Goal: Information Seeking & Learning: Compare options

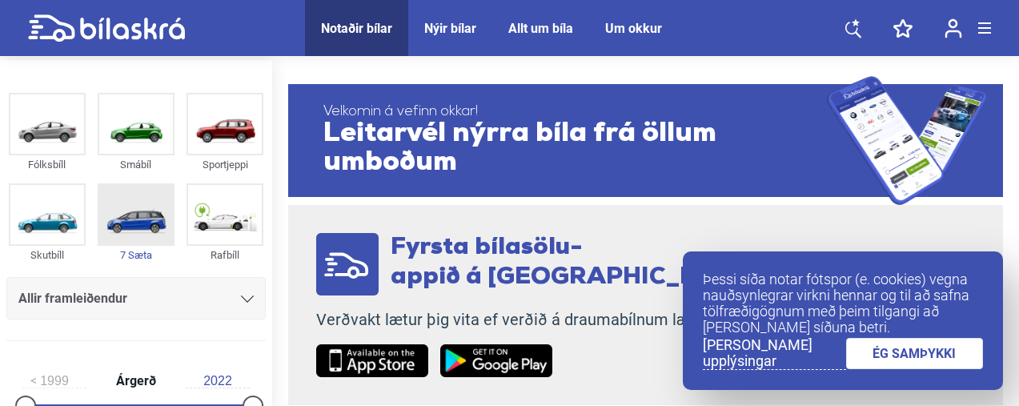
click at [113, 196] on img at bounding box center [136, 214] width 74 height 59
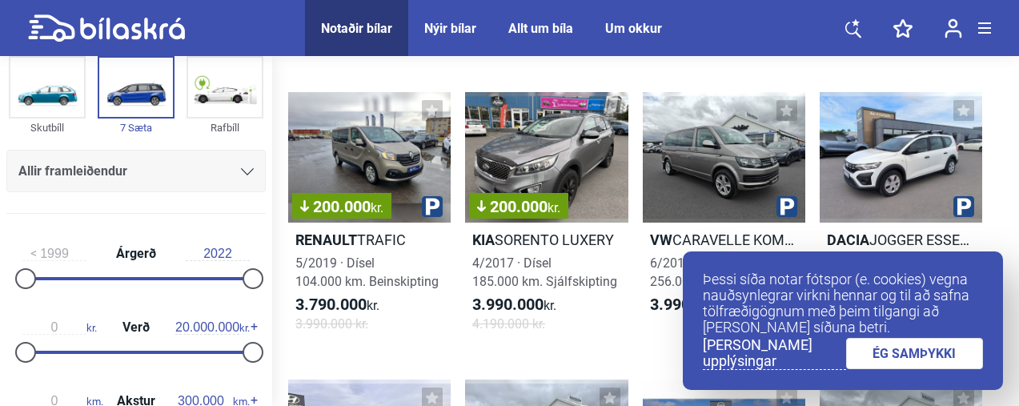
scroll to position [1394, 0]
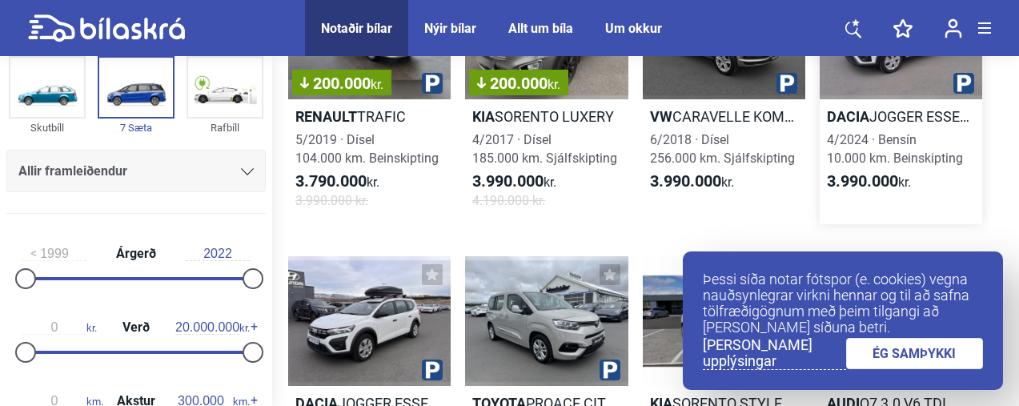
click at [875, 94] on div at bounding box center [901, 34] width 162 height 130
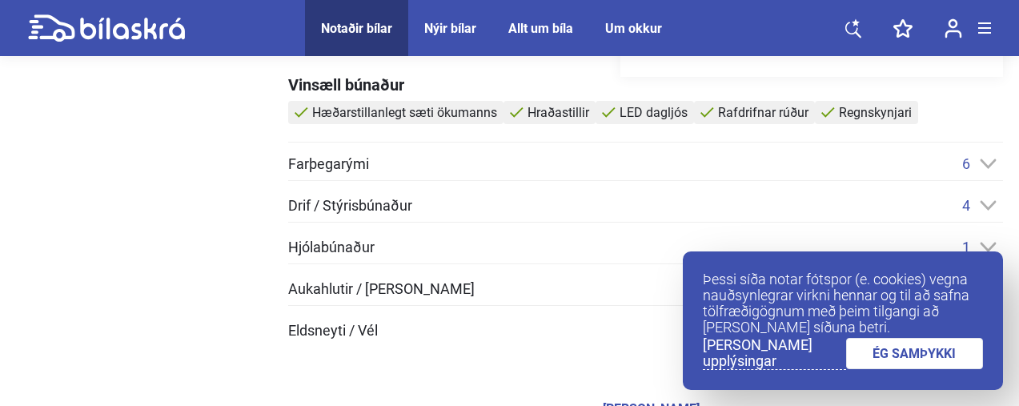
scroll to position [705, 0]
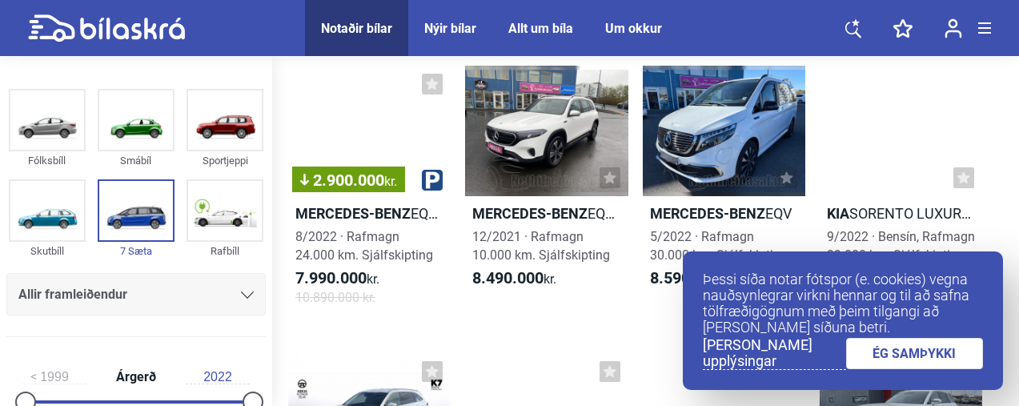
scroll to position [6275, 0]
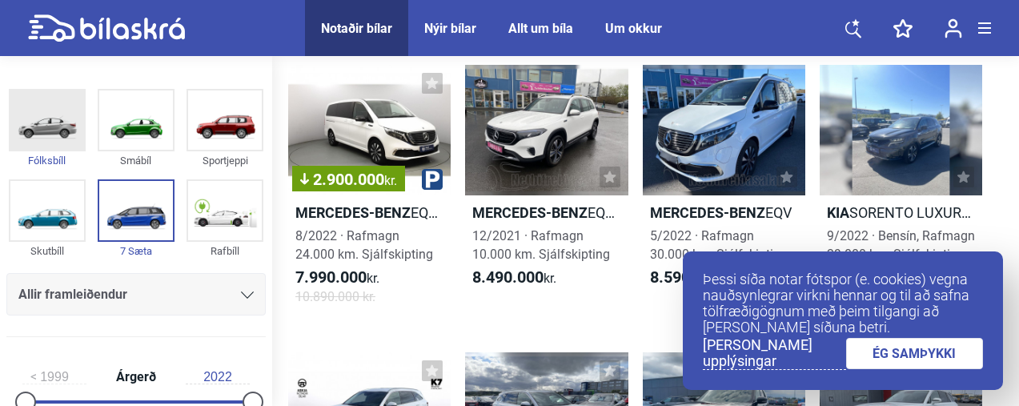
click at [43, 139] on img at bounding box center [47, 119] width 74 height 59
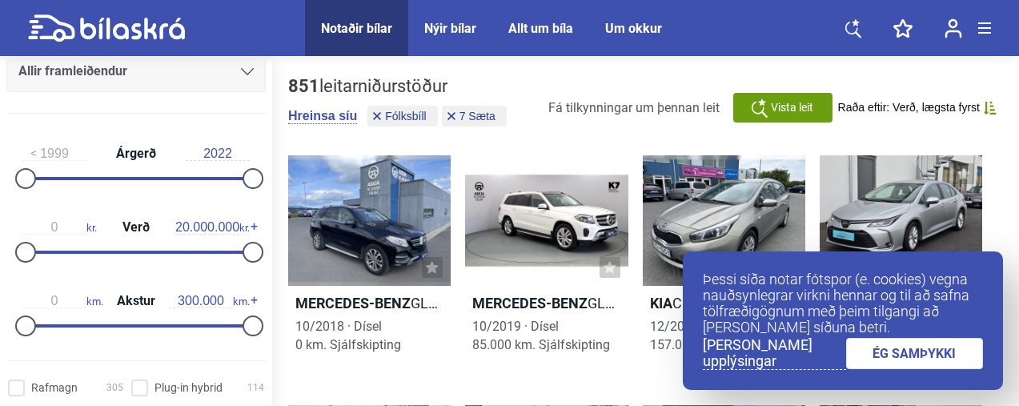
scroll to position [228, 0]
type input "2018"
drag, startPoint x: 25, startPoint y: 175, endPoint x: 209, endPoint y: 198, distance: 185.5
click at [209, 198] on div "2018 Árgerð 2022" at bounding box center [135, 163] width 259 height 74
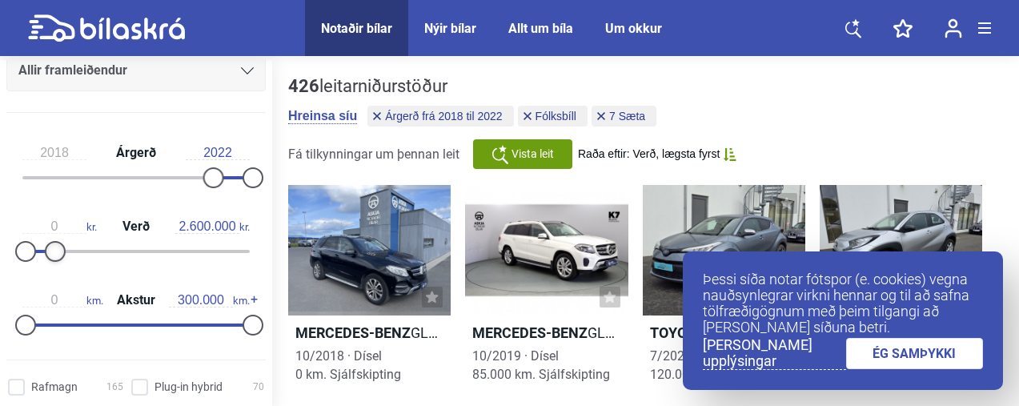
type input "2.500.000"
drag, startPoint x: 246, startPoint y: 246, endPoint x: 52, endPoint y: 239, distance: 193.8
click at [52, 239] on div "0 kr. Verð 2.500.000 kr." at bounding box center [135, 236] width 259 height 74
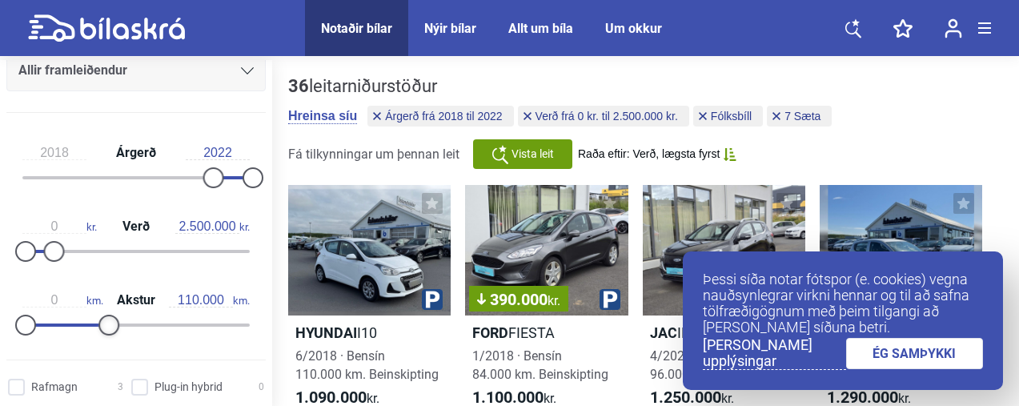
type input "100.000"
drag, startPoint x: 245, startPoint y: 324, endPoint x: 100, endPoint y: 336, distance: 145.4
click at [100, 336] on div "0 km. Akstur 100.000 km." at bounding box center [135, 310] width 259 height 74
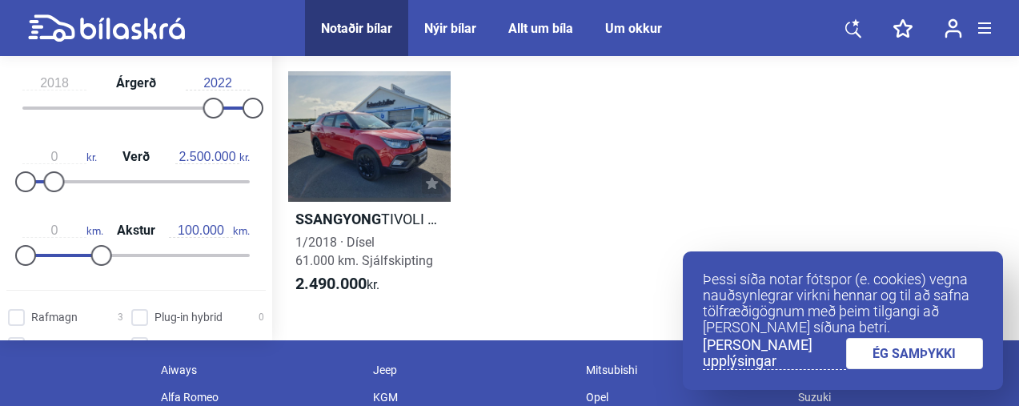
scroll to position [1293, 0]
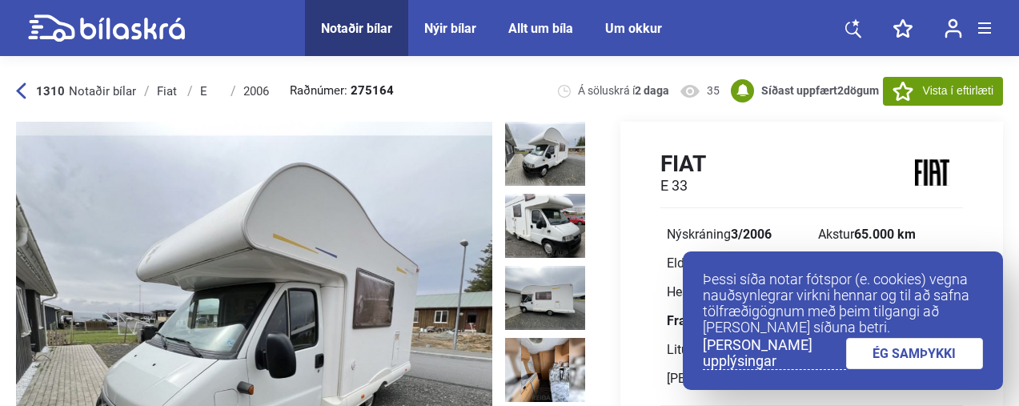
scroll to position [119, 0]
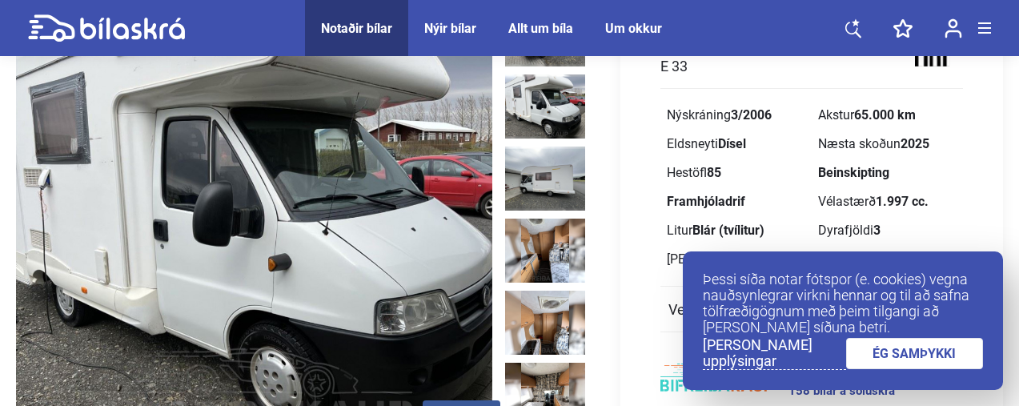
click at [507, 108] on img at bounding box center [545, 106] width 80 height 64
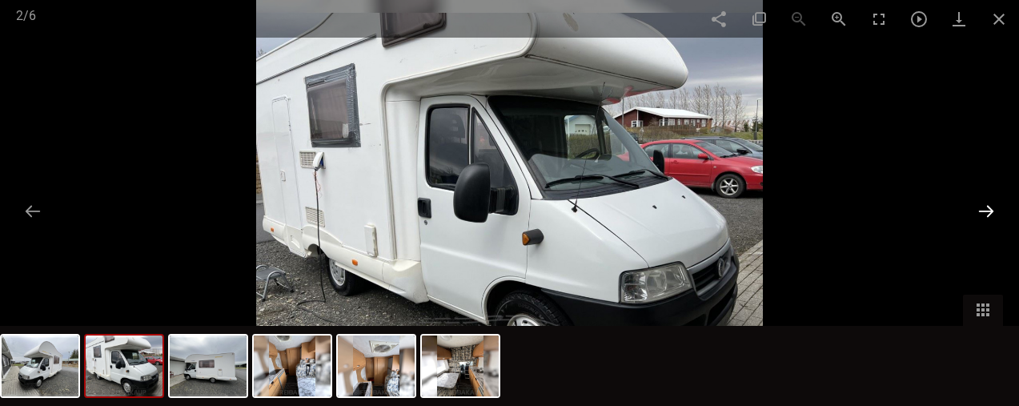
click at [989, 219] on button at bounding box center [986, 210] width 34 height 31
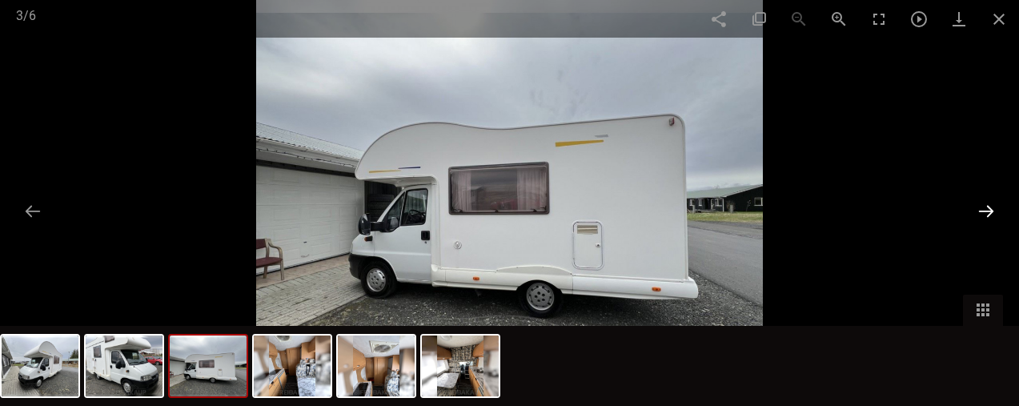
click at [990, 219] on button at bounding box center [986, 210] width 34 height 31
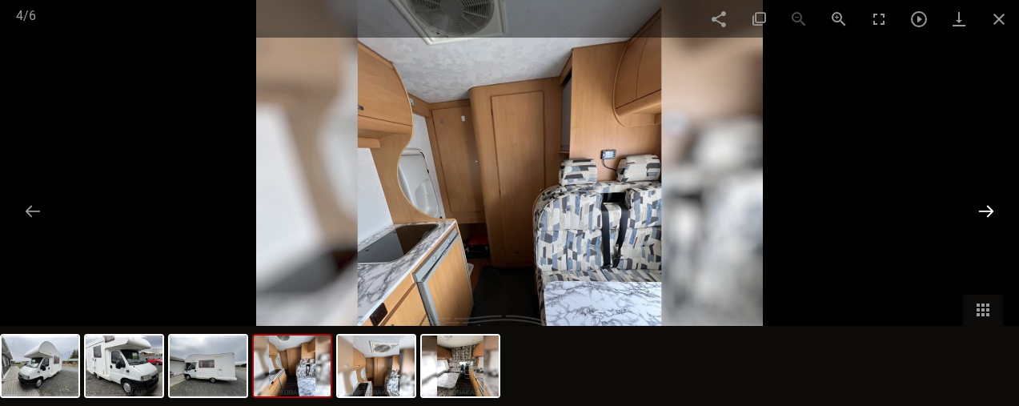
click at [990, 219] on button at bounding box center [986, 210] width 34 height 31
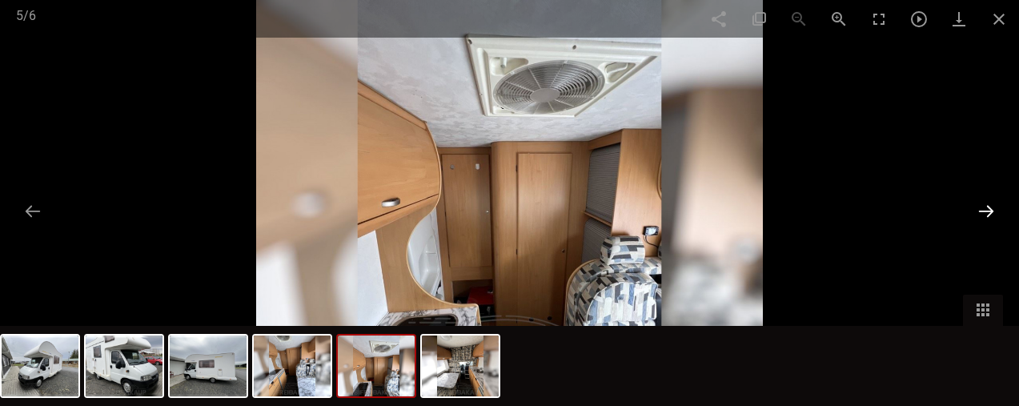
click at [990, 219] on button at bounding box center [986, 210] width 34 height 31
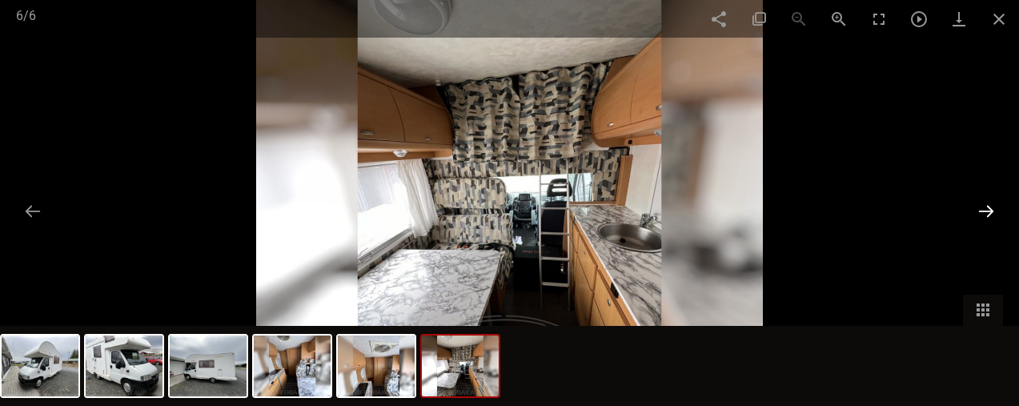
click at [990, 219] on button at bounding box center [986, 210] width 34 height 31
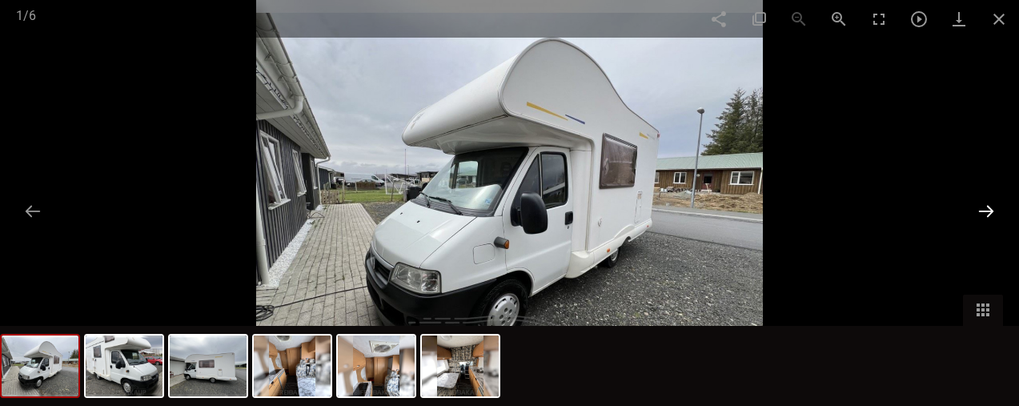
click at [990, 219] on button at bounding box center [986, 210] width 34 height 31
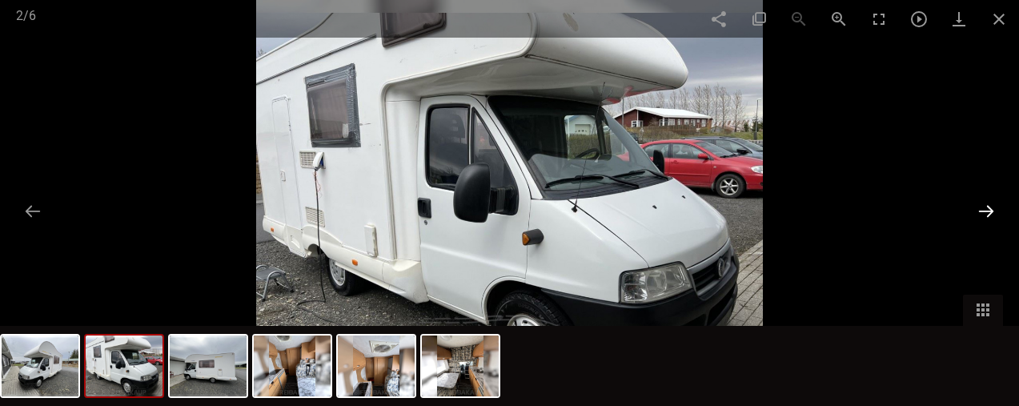
click at [990, 219] on button at bounding box center [986, 210] width 34 height 31
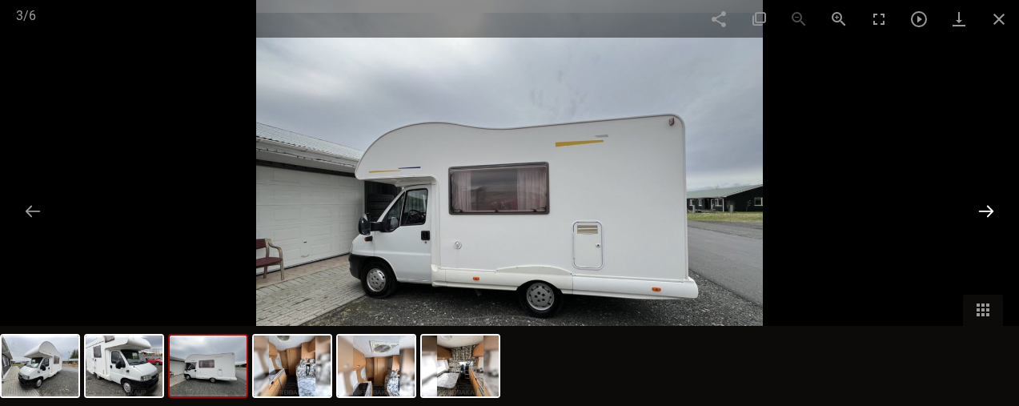
click at [990, 219] on button at bounding box center [986, 210] width 34 height 31
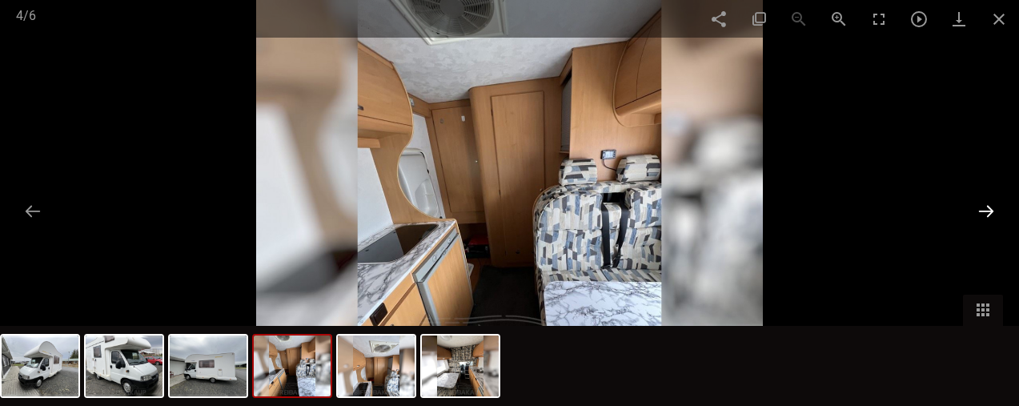
click at [990, 219] on button at bounding box center [986, 210] width 34 height 31
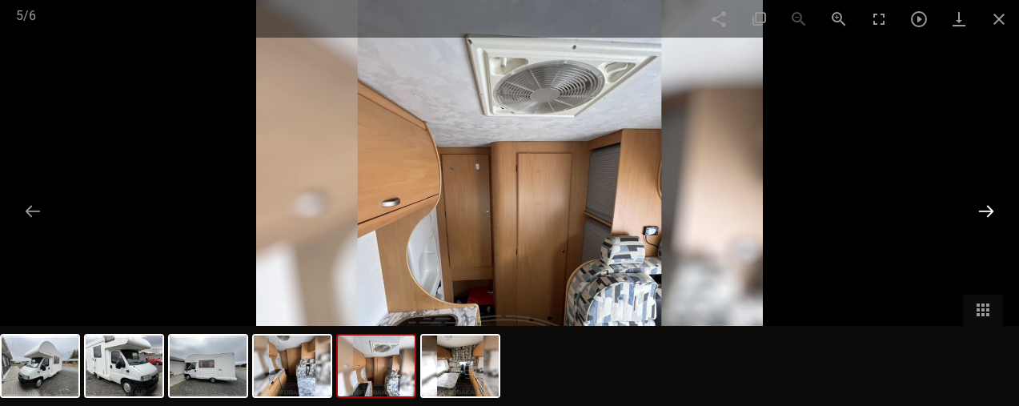
click at [990, 219] on button at bounding box center [986, 210] width 34 height 31
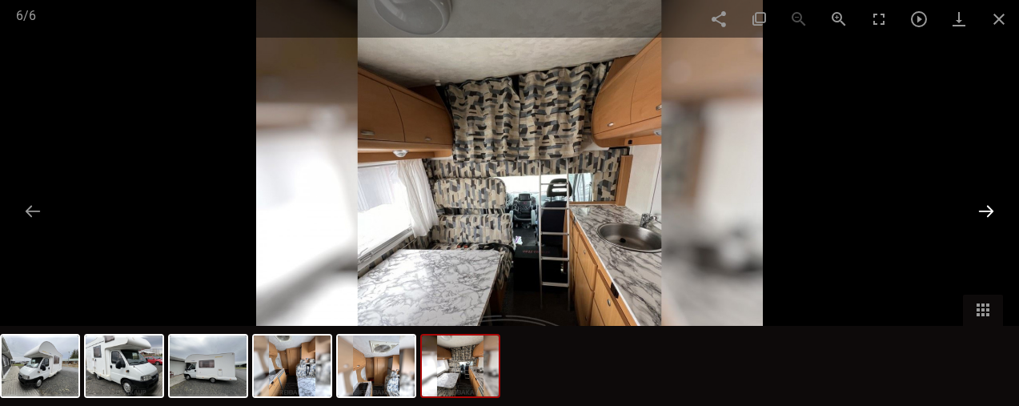
click at [990, 219] on button at bounding box center [986, 210] width 34 height 31
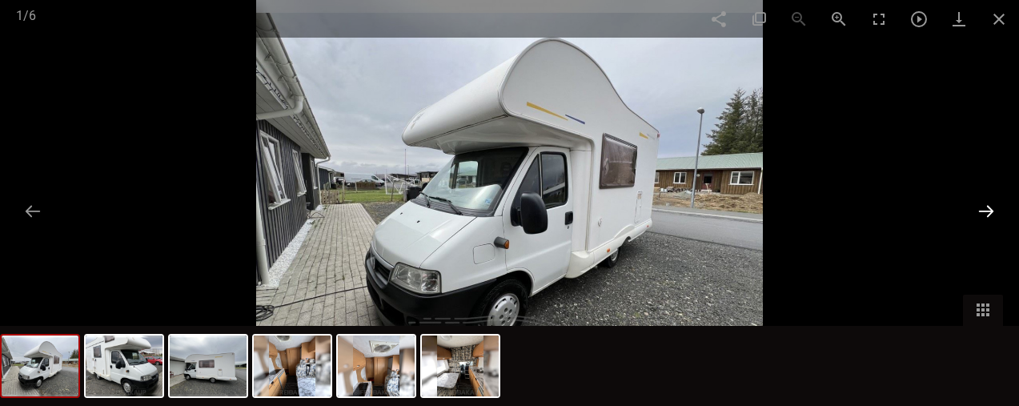
click at [982, 218] on button at bounding box center [986, 210] width 34 height 31
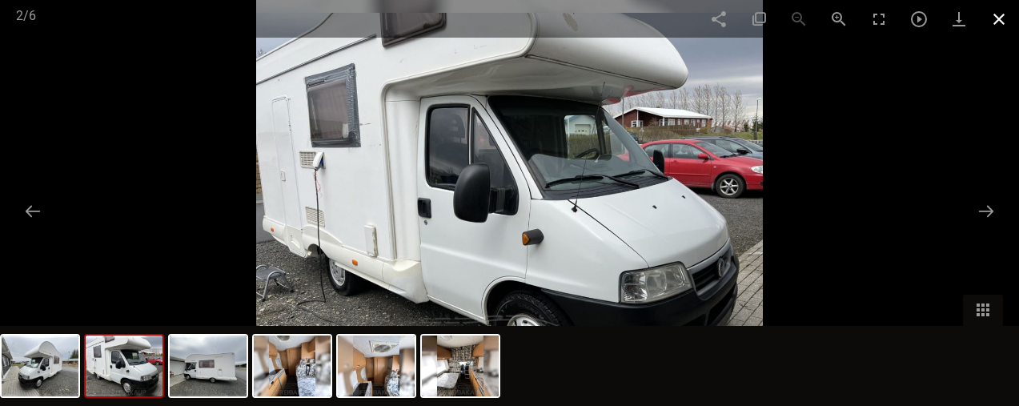
click at [992, 23] on span at bounding box center [999, 19] width 40 height 38
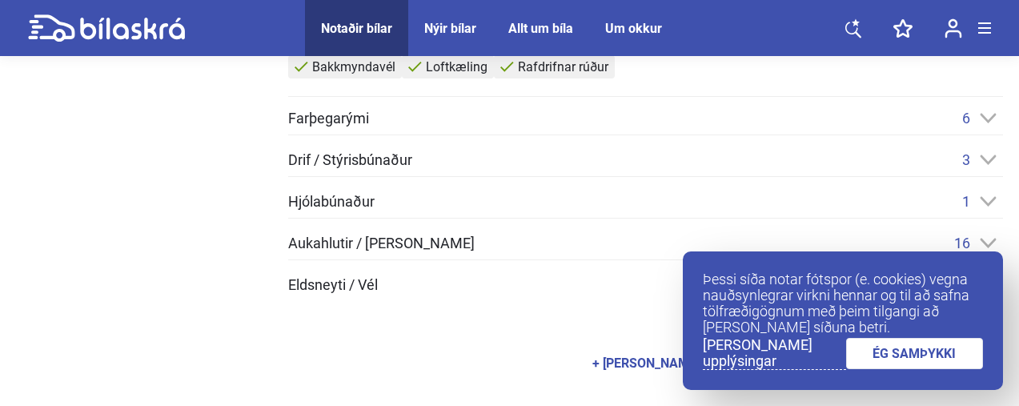
scroll to position [663, 0]
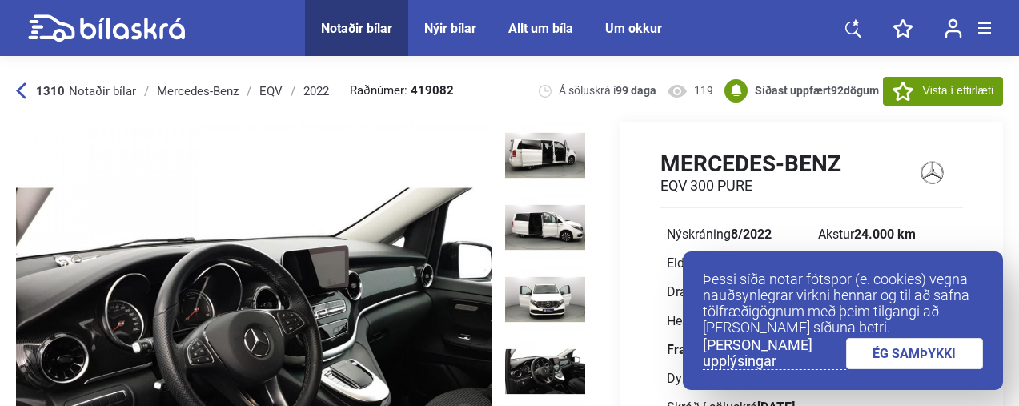
scroll to position [936, 0]
click at [551, 339] on img at bounding box center [545, 371] width 80 height 64
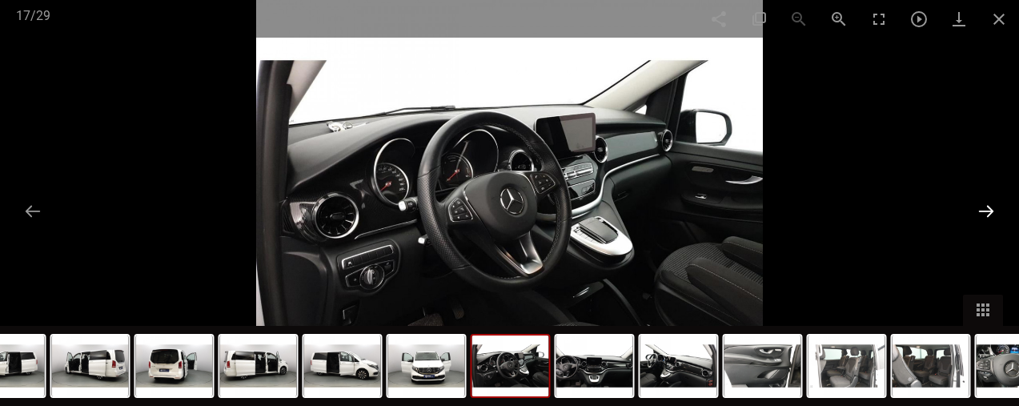
click at [988, 207] on button at bounding box center [986, 210] width 34 height 31
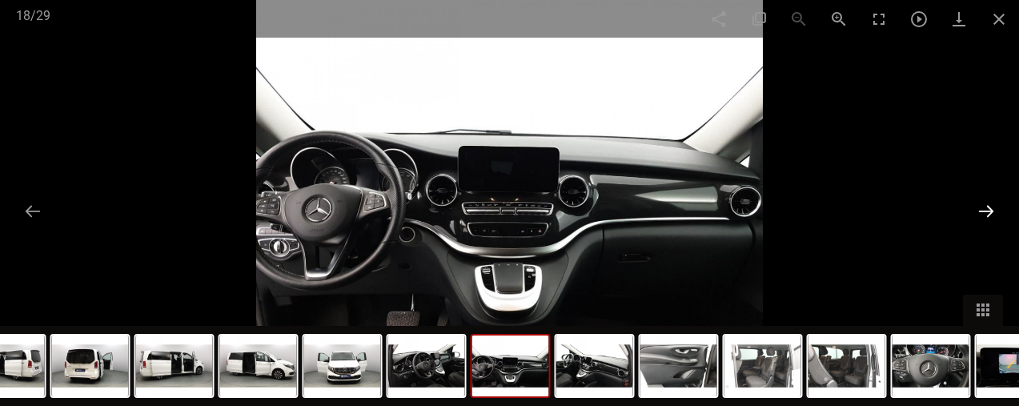
click at [988, 206] on button at bounding box center [986, 210] width 34 height 31
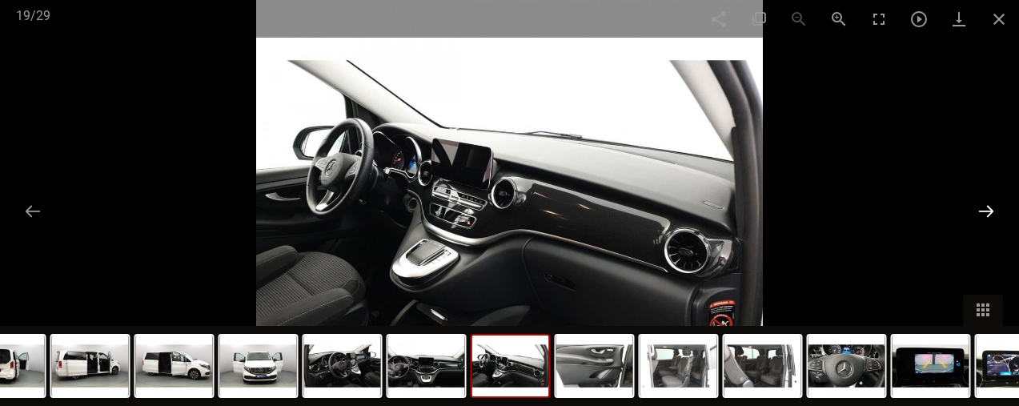
click at [988, 206] on button at bounding box center [986, 210] width 34 height 31
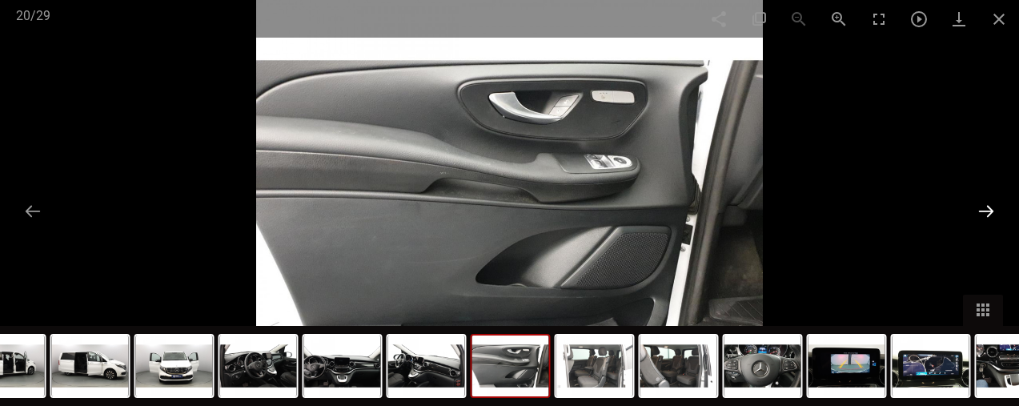
click at [988, 206] on button at bounding box center [986, 210] width 34 height 31
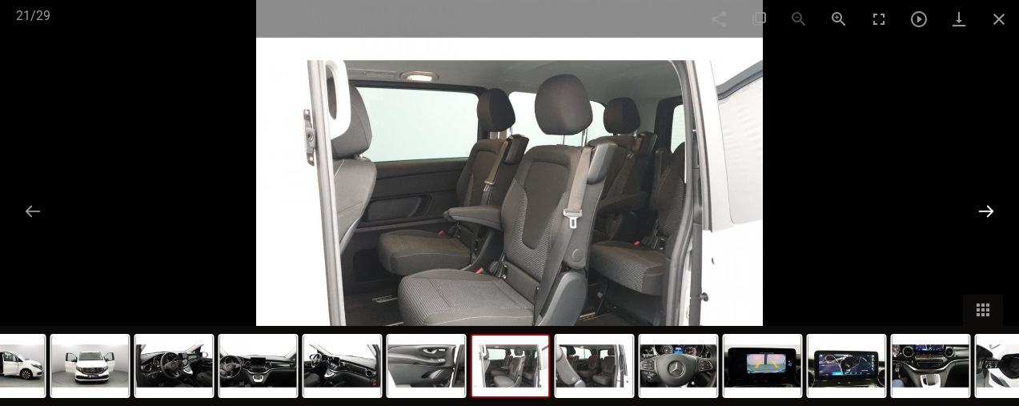
click at [988, 206] on button at bounding box center [986, 210] width 34 height 31
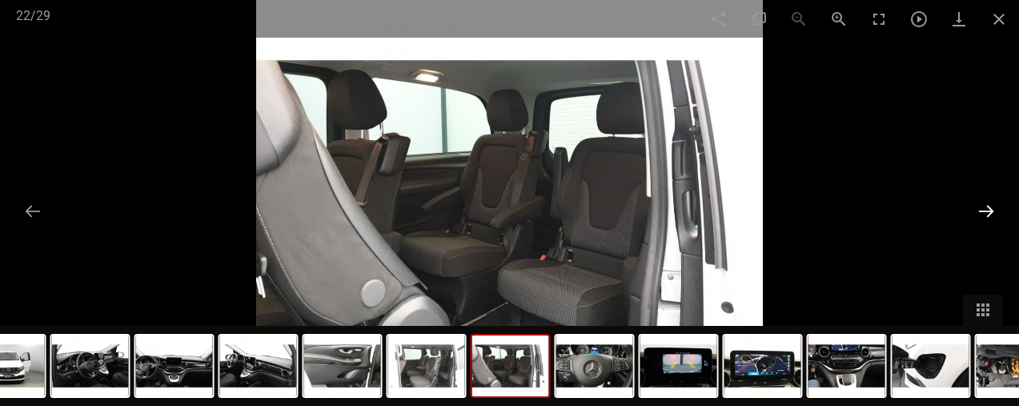
click at [988, 206] on button at bounding box center [986, 210] width 34 height 31
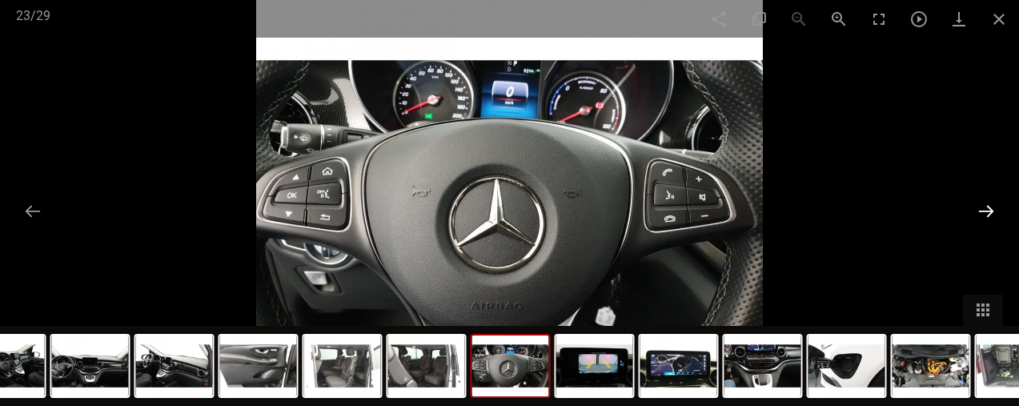
click at [988, 206] on button at bounding box center [986, 210] width 34 height 31
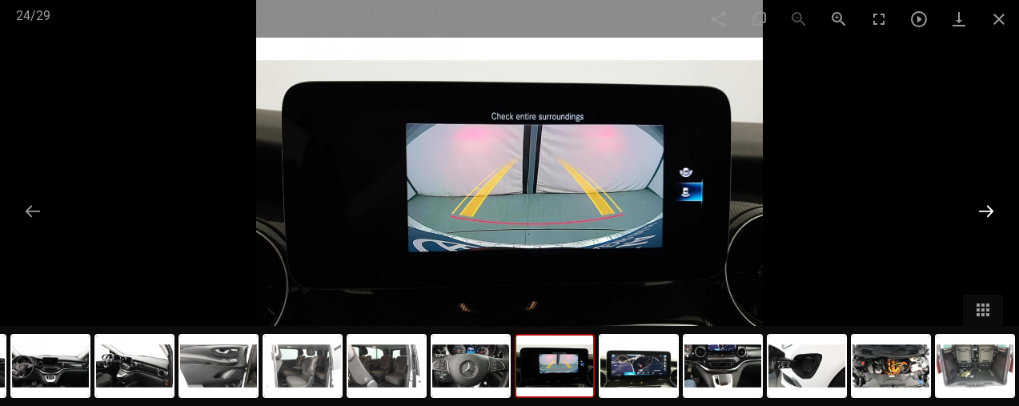
click at [988, 206] on button at bounding box center [986, 210] width 34 height 31
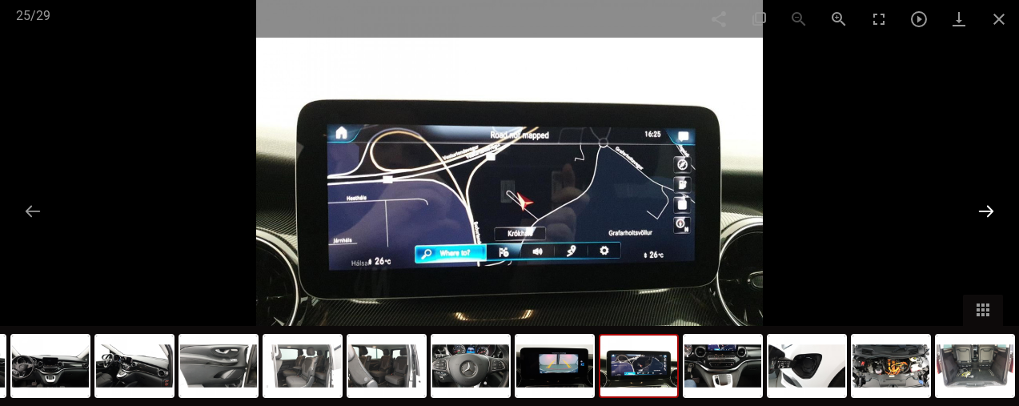
click at [988, 206] on button at bounding box center [986, 210] width 34 height 31
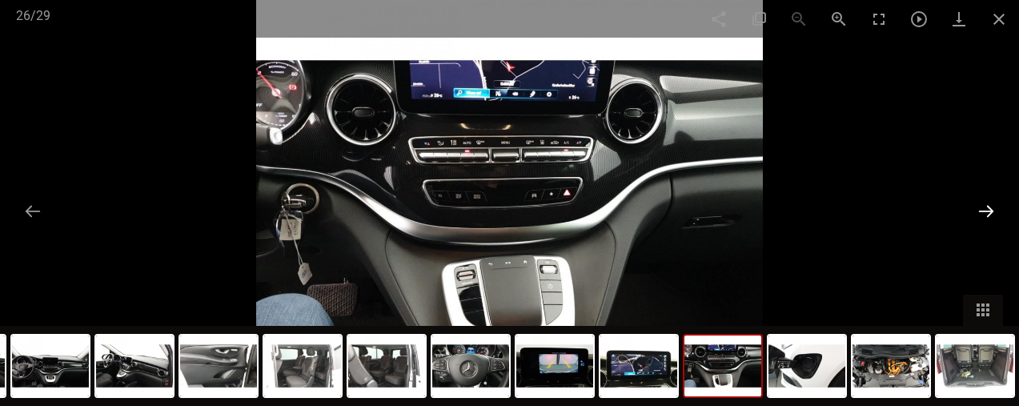
click at [988, 206] on button at bounding box center [986, 210] width 34 height 31
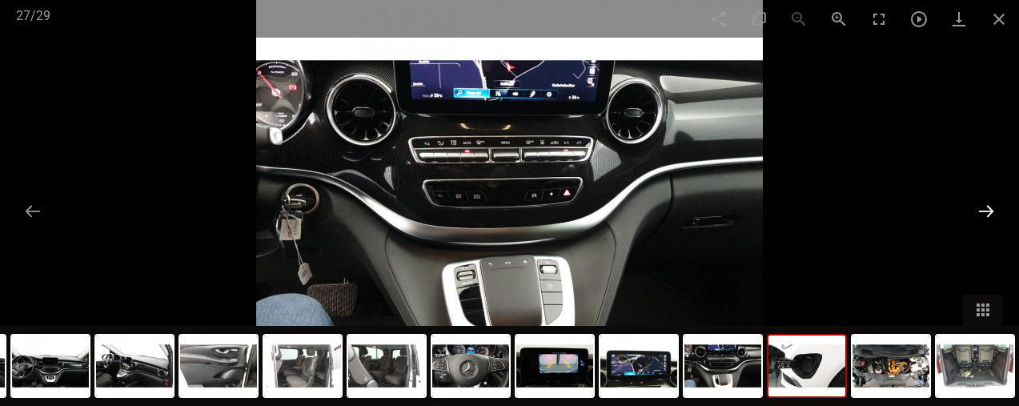
click at [988, 206] on button at bounding box center [986, 210] width 34 height 31
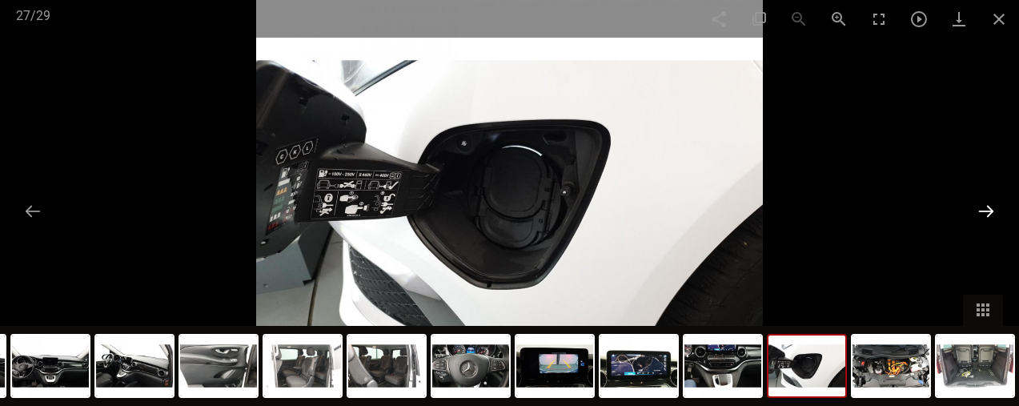
click at [988, 206] on button at bounding box center [986, 210] width 34 height 31
click at [892, 382] on img at bounding box center [890, 365] width 77 height 61
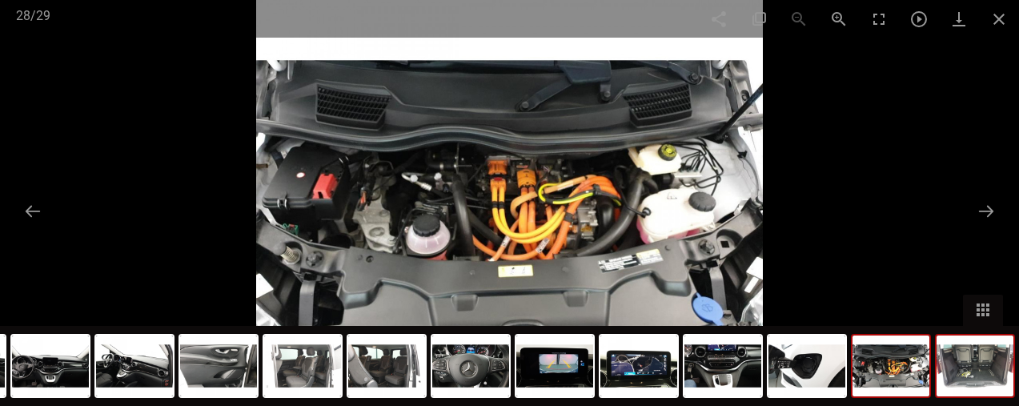
click at [956, 383] on img at bounding box center [974, 365] width 77 height 61
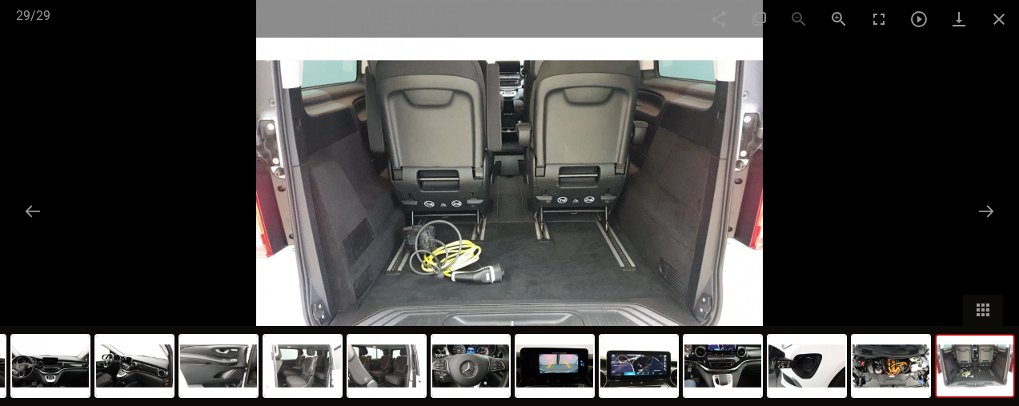
click at [1001, 387] on img at bounding box center [974, 365] width 77 height 61
click at [981, 221] on button at bounding box center [986, 210] width 34 height 31
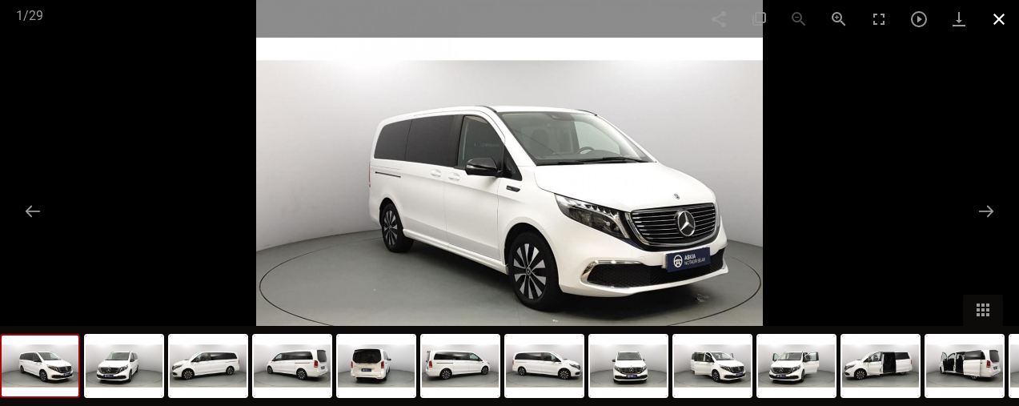
click at [988, 26] on span at bounding box center [999, 19] width 40 height 38
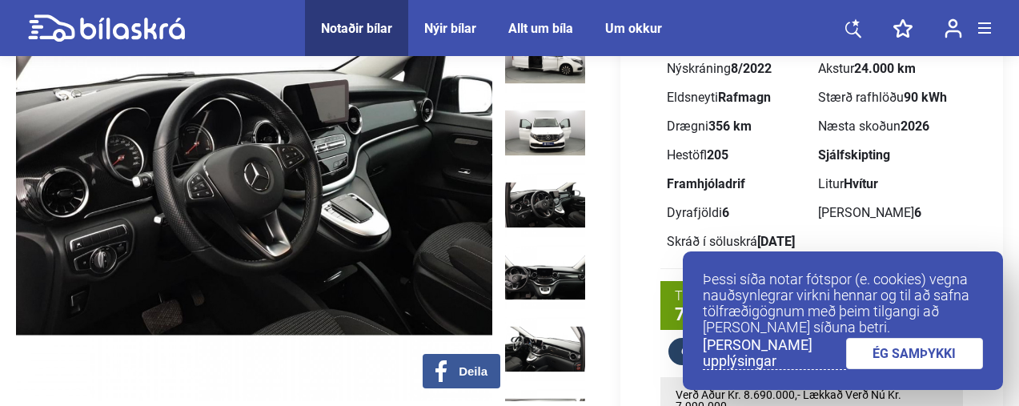
scroll to position [166, 0]
